Goal: Task Accomplishment & Management: Manage account settings

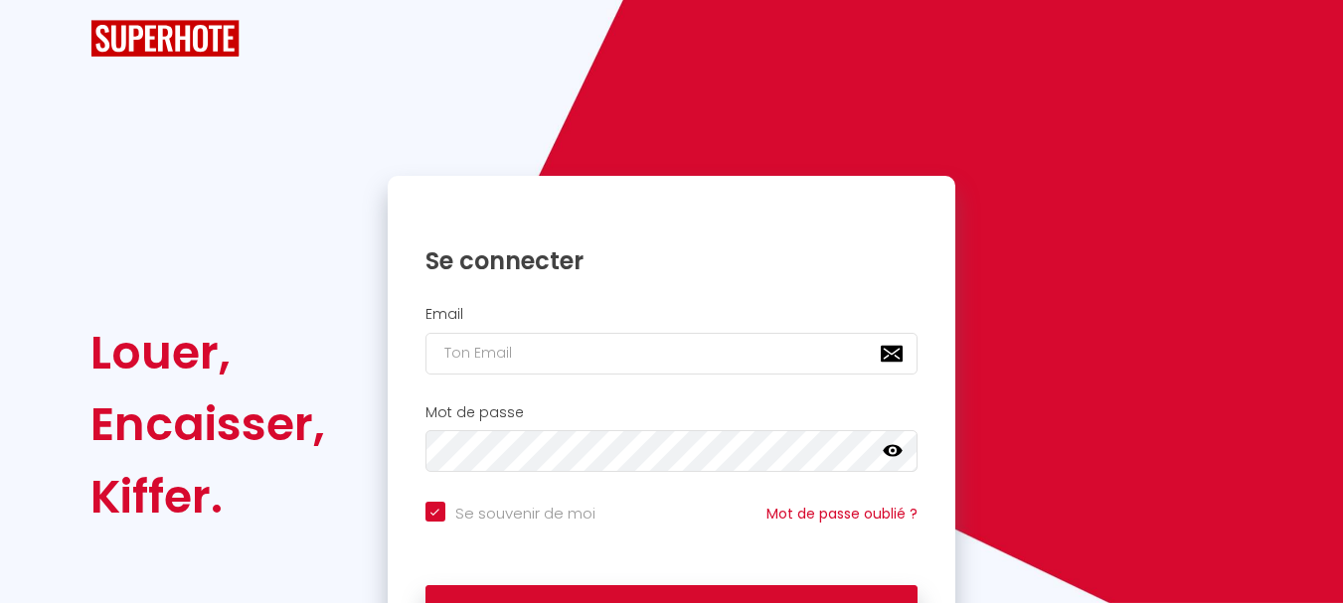
scroll to position [113, 0]
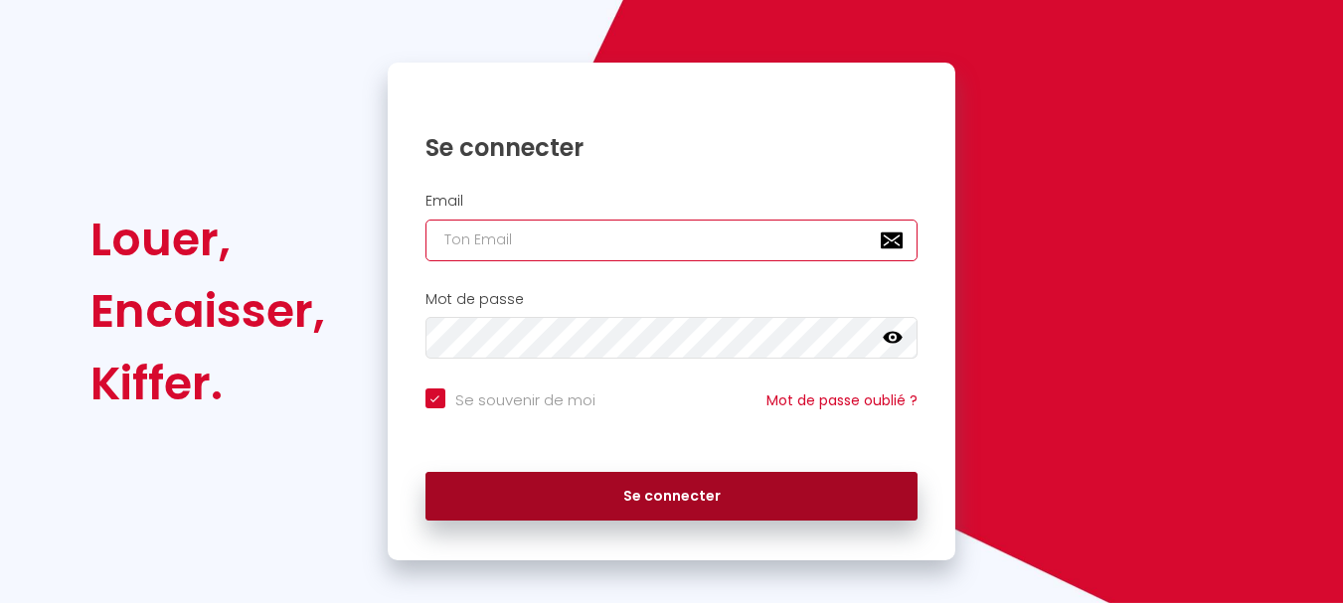
type input "[EMAIL_ADDRESS][DOMAIN_NAME]"
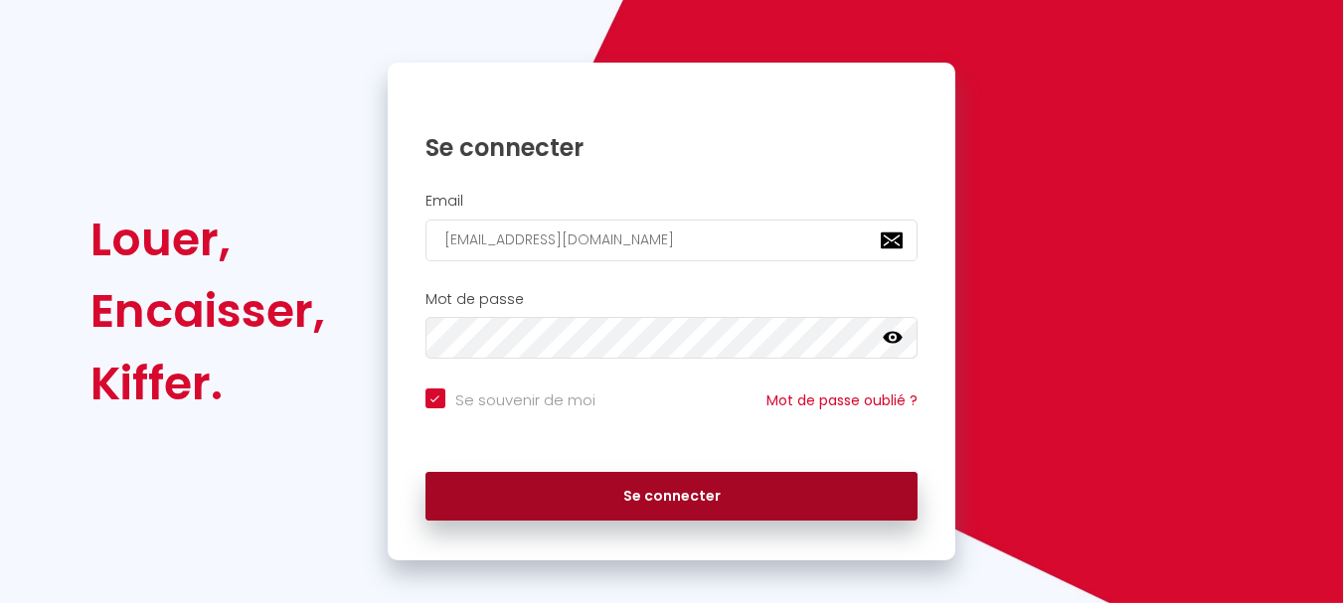
click at [625, 480] on button "Se connecter" at bounding box center [671, 497] width 493 height 50
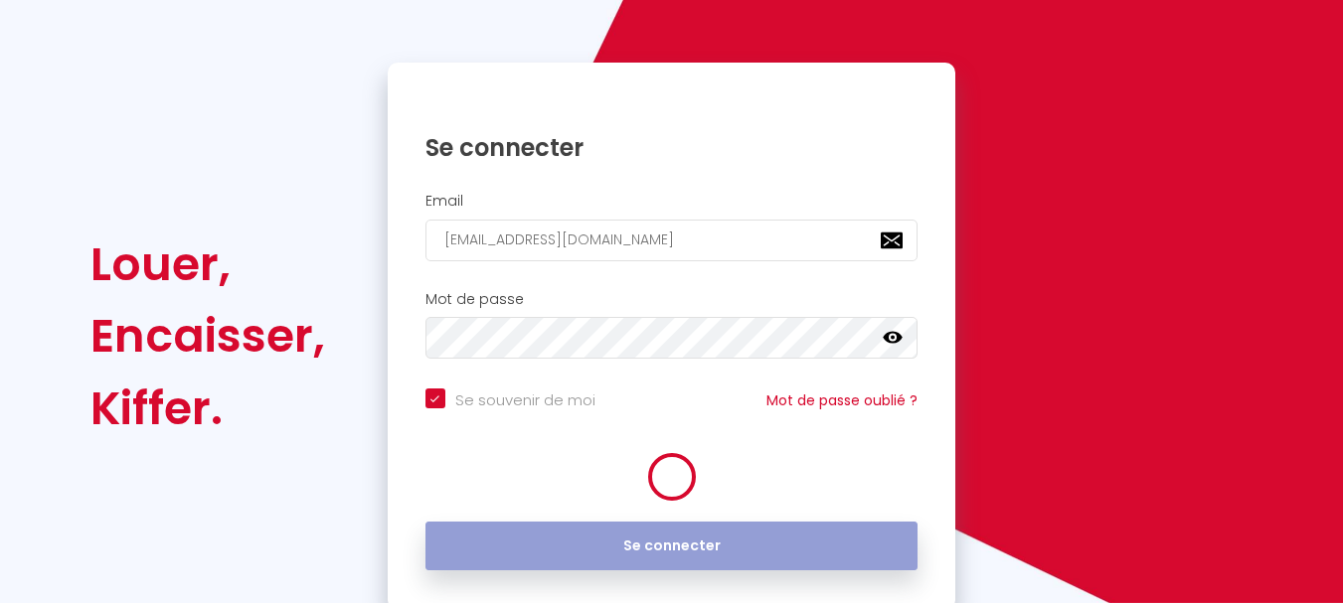
checkbox input "true"
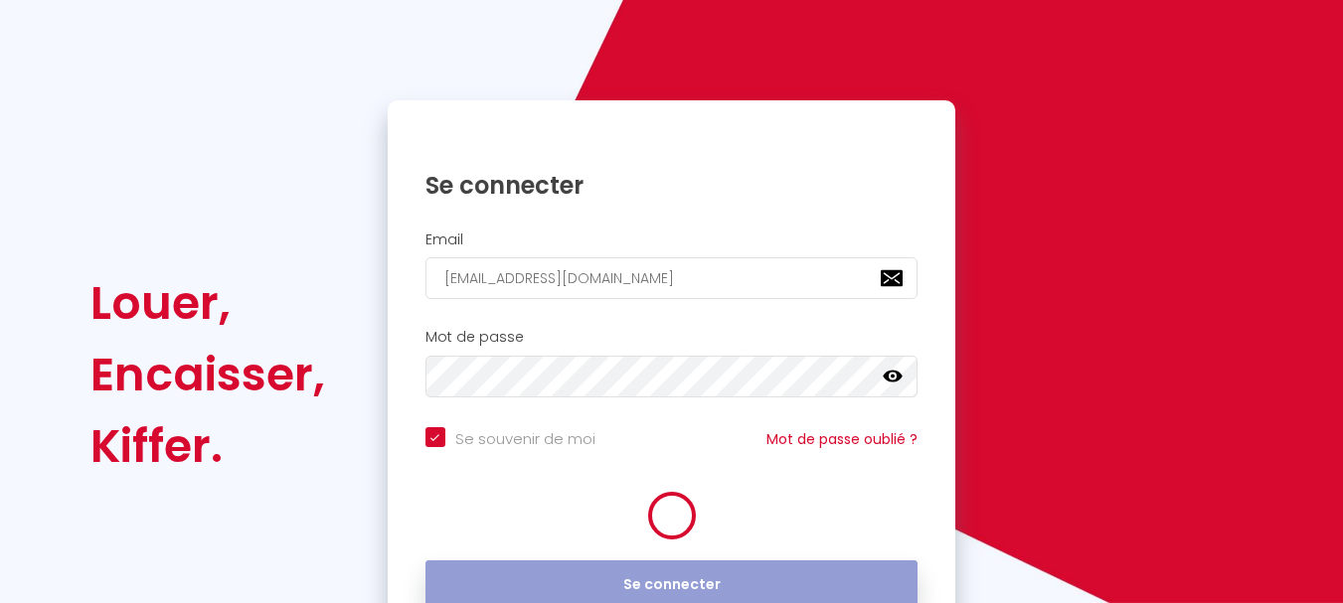
scroll to position [169, 0]
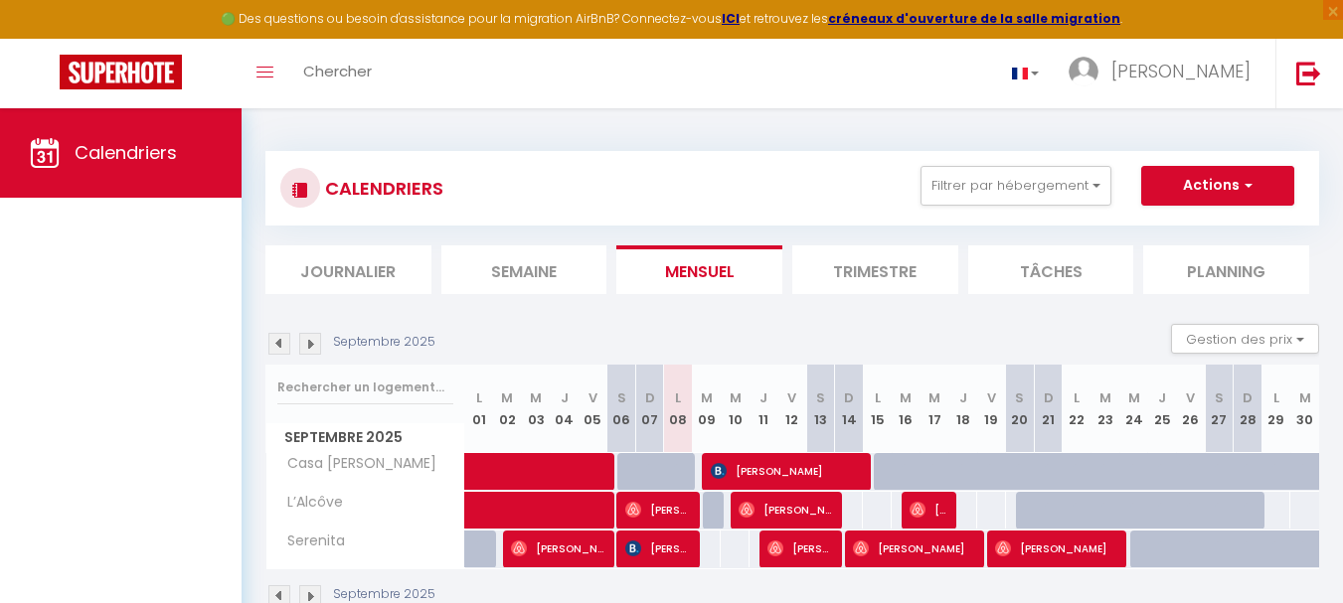
scroll to position [108, 0]
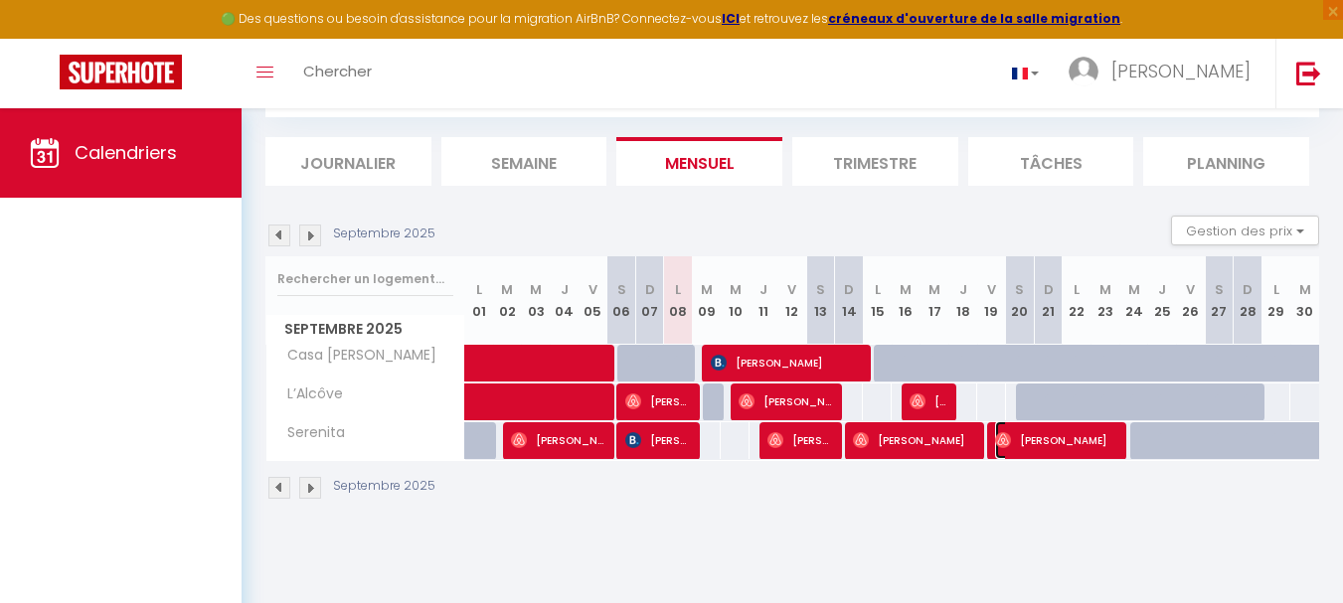
click at [1082, 443] on span "[PERSON_NAME]" at bounding box center [1057, 440] width 125 height 38
click at [0, 0] on div at bounding box center [0, 0] width 0 height 0
click at [1082, 441] on div at bounding box center [671, 301] width 1343 height 603
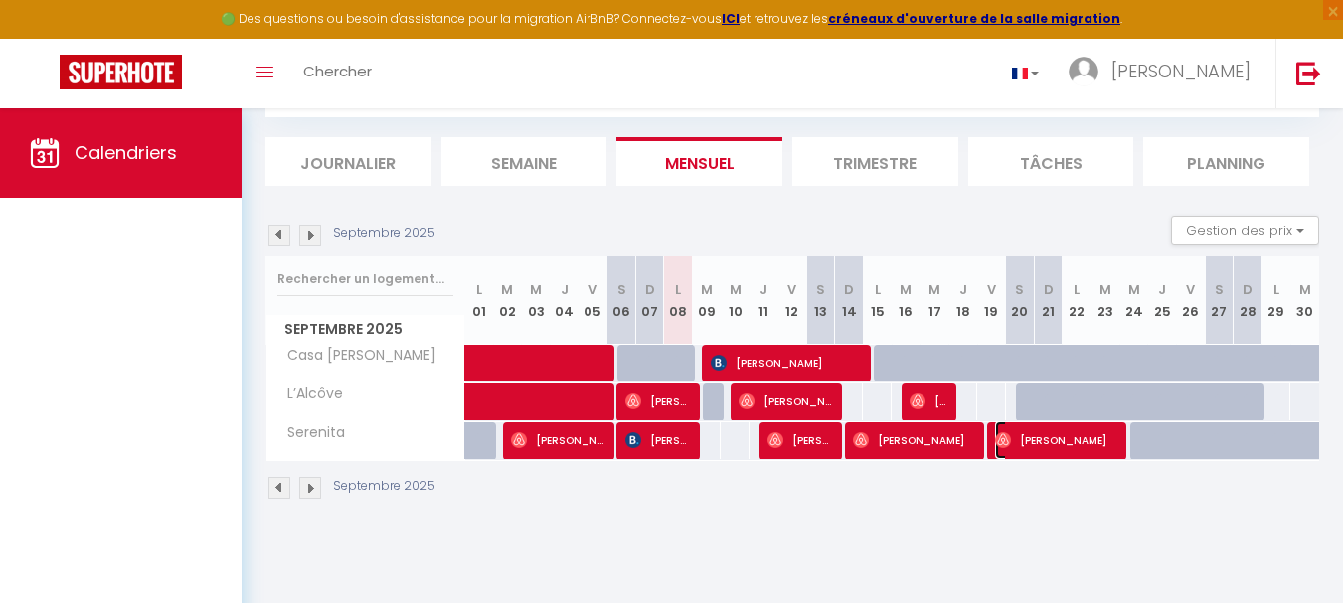
drag, startPoint x: 1082, startPoint y: 441, endPoint x: 1050, endPoint y: 443, distance: 32.9
click at [1050, 443] on span "[PERSON_NAME]" at bounding box center [1057, 440] width 125 height 38
click at [0, 0] on select "OK KO" at bounding box center [0, 0] width 0 height 0
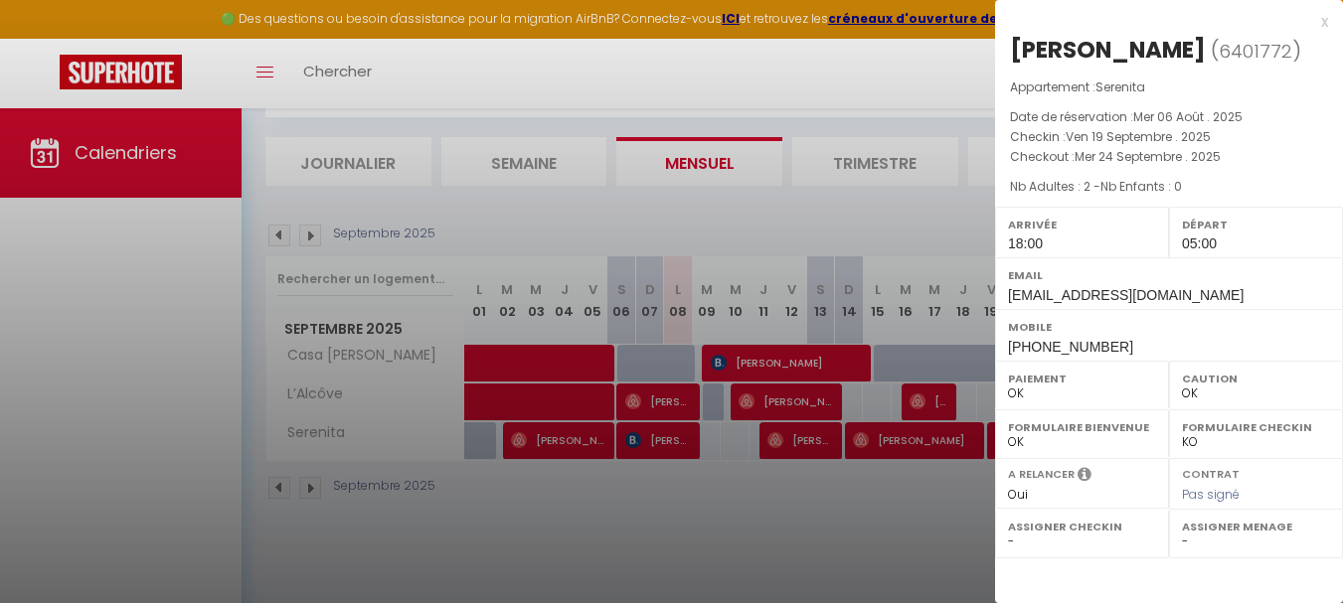
click at [856, 533] on div at bounding box center [671, 301] width 1343 height 603
